Goal: Task Accomplishment & Management: Complete application form

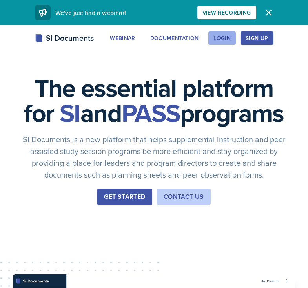
click at [229, 36] on div "Login" at bounding box center [221, 38] width 17 height 6
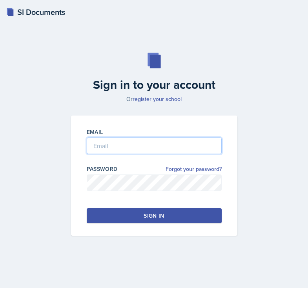
click at [151, 142] on input "email" at bounding box center [154, 145] width 135 height 16
type input "[EMAIL_ADDRESS][DOMAIN_NAME]"
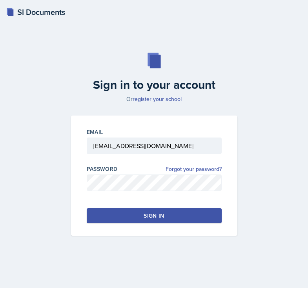
click at [150, 215] on div "Sign in" at bounding box center [154, 215] width 20 height 8
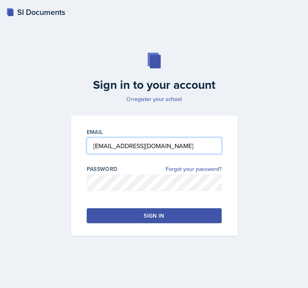
click at [183, 145] on input "[EMAIL_ADDRESS][DOMAIN_NAME]" at bounding box center [154, 145] width 135 height 16
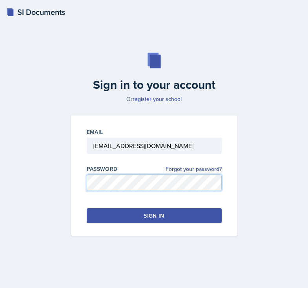
click at [38, 180] on div "Sign in to your account Or register your school Email [EMAIL_ADDRESS][DOMAIN_NA…" at bounding box center [153, 143] width 289 height 233
click at [102, 215] on button "Sign in" at bounding box center [154, 215] width 135 height 15
